Goal: Navigation & Orientation: Find specific page/section

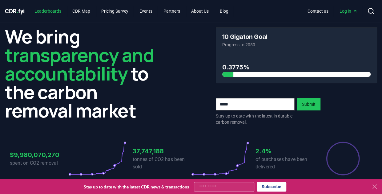
click at [58, 11] on link "Leaderboards" at bounding box center [48, 11] width 37 height 11
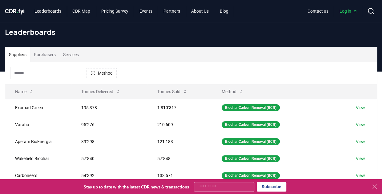
click at [63, 72] on input at bounding box center [47, 73] width 74 height 12
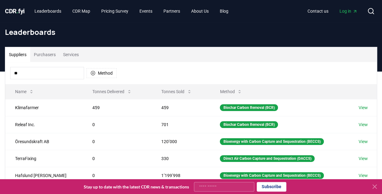
type input "*"
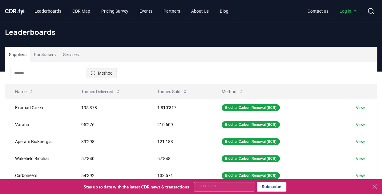
click at [97, 74] on button "Method" at bounding box center [102, 73] width 30 height 10
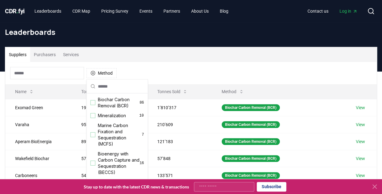
click at [125, 56] on div "Suppliers Purchasers Services" at bounding box center [191, 54] width 372 height 15
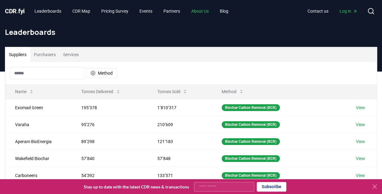
click at [199, 9] on link "About Us" at bounding box center [199, 11] width 27 height 11
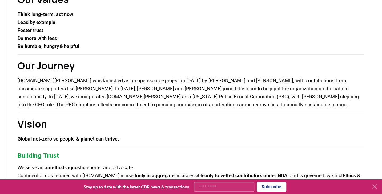
scroll to position [168, 0]
